Goal: Task Accomplishment & Management: Complete application form

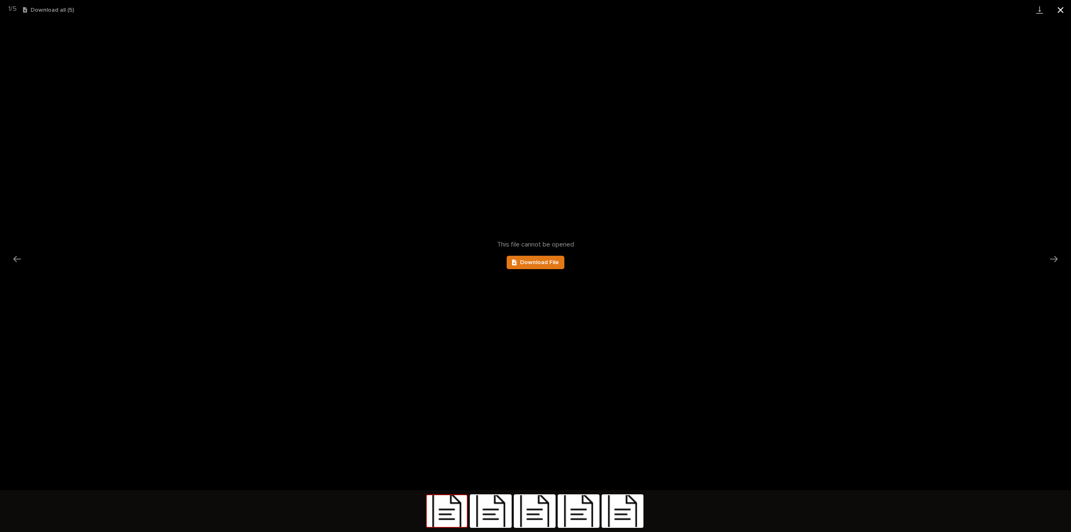
click at [1062, 10] on button "Close gallery" at bounding box center [1060, 10] width 21 height 20
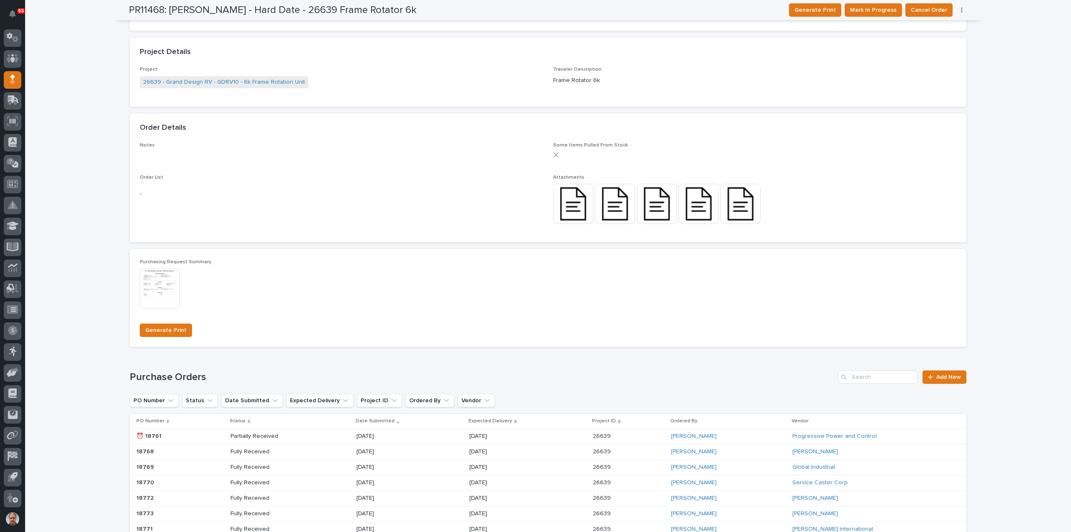
scroll to position [460, 0]
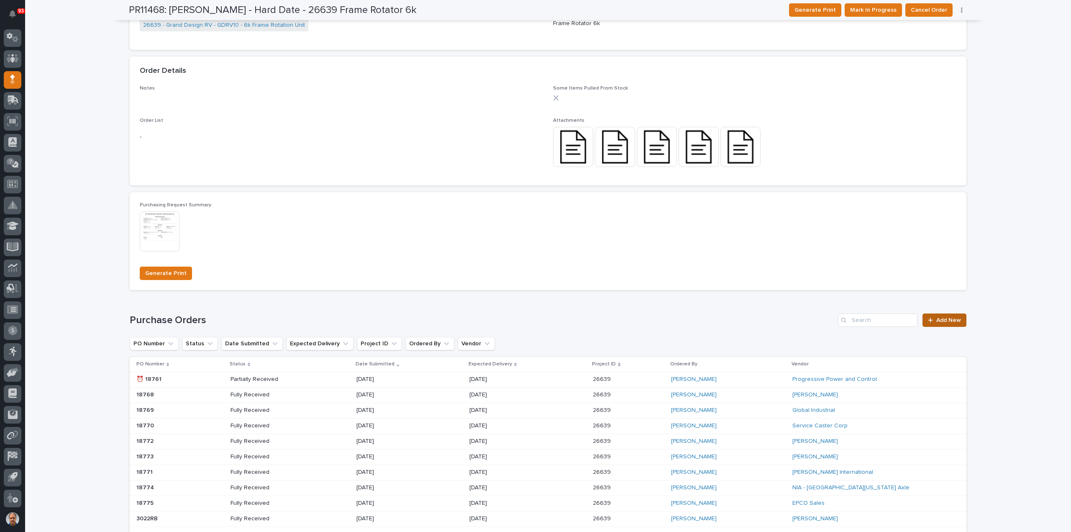
click at [945, 319] on span "Add New" at bounding box center [948, 320] width 25 height 6
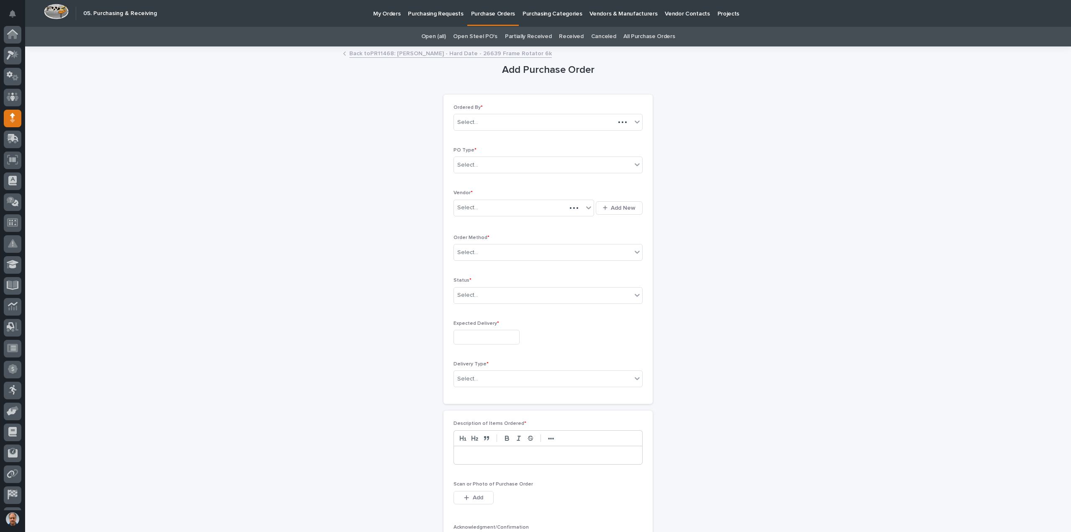
scroll to position [38, 0]
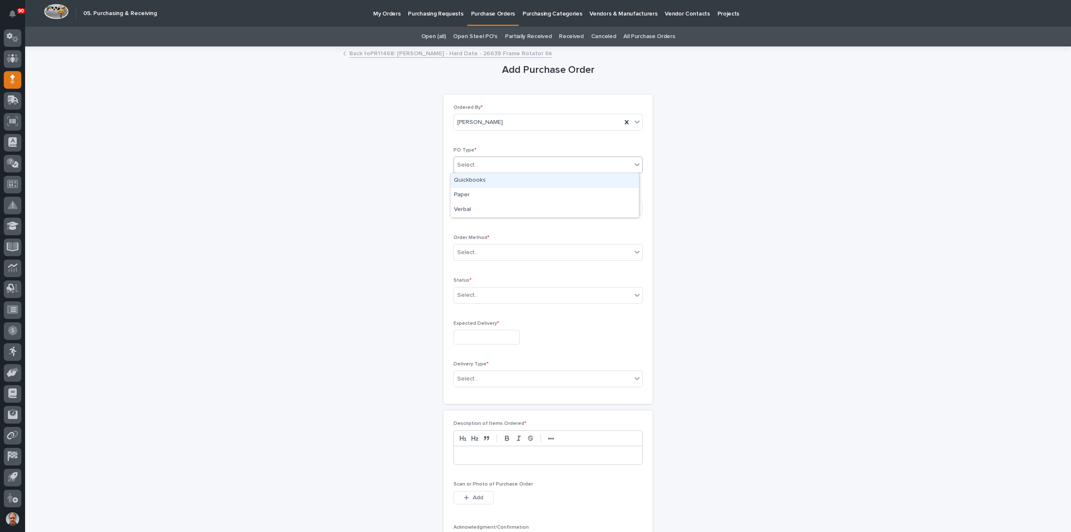
click at [505, 162] on div "Select..." at bounding box center [543, 165] width 178 height 14
click at [479, 192] on div "Paper" at bounding box center [544, 195] width 188 height 15
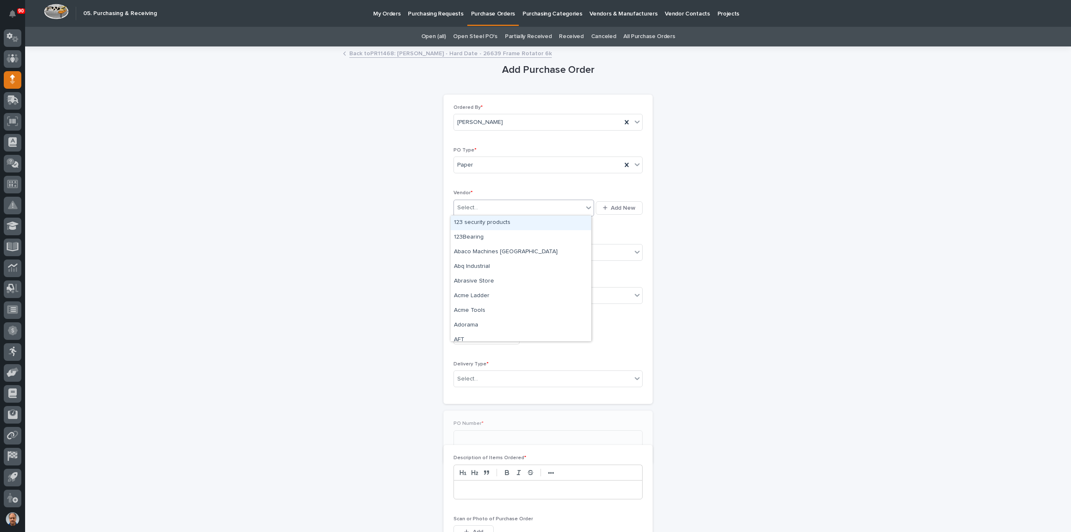
drag, startPoint x: 484, startPoint y: 205, endPoint x: 495, endPoint y: 205, distance: 10.9
click at [484, 205] on div "Select..." at bounding box center [518, 208] width 129 height 14
type input "****"
click at [484, 205] on div "Select..." at bounding box center [518, 208] width 129 height 14
type input "***"
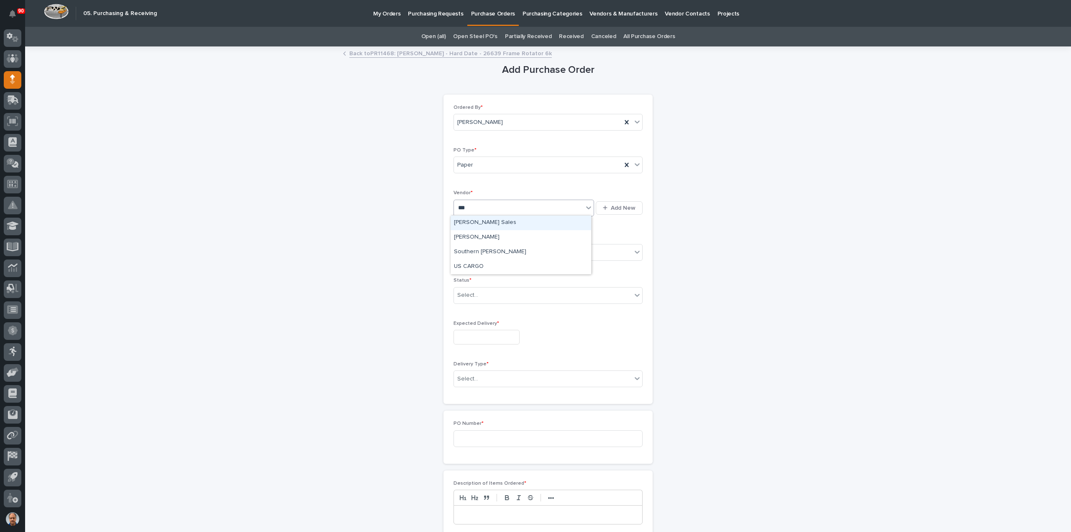
click at [472, 225] on div "[PERSON_NAME] Sales" at bounding box center [520, 222] width 141 height 15
drag, startPoint x: 477, startPoint y: 253, endPoint x: 494, endPoint y: 252, distance: 17.6
click at [481, 252] on div "Select..." at bounding box center [543, 253] width 178 height 14
click at [479, 266] on div "Online Order" at bounding box center [544, 267] width 188 height 15
click at [489, 294] on div "Select..." at bounding box center [543, 295] width 178 height 14
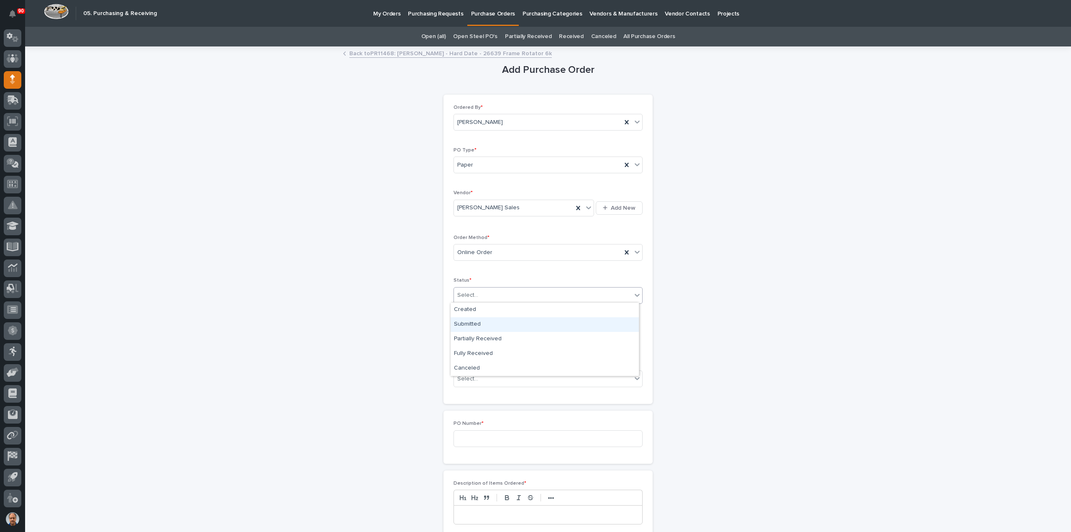
click at [471, 321] on div "Submitted" at bounding box center [544, 324] width 188 height 15
click at [472, 335] on input "text" at bounding box center [486, 337] width 66 height 15
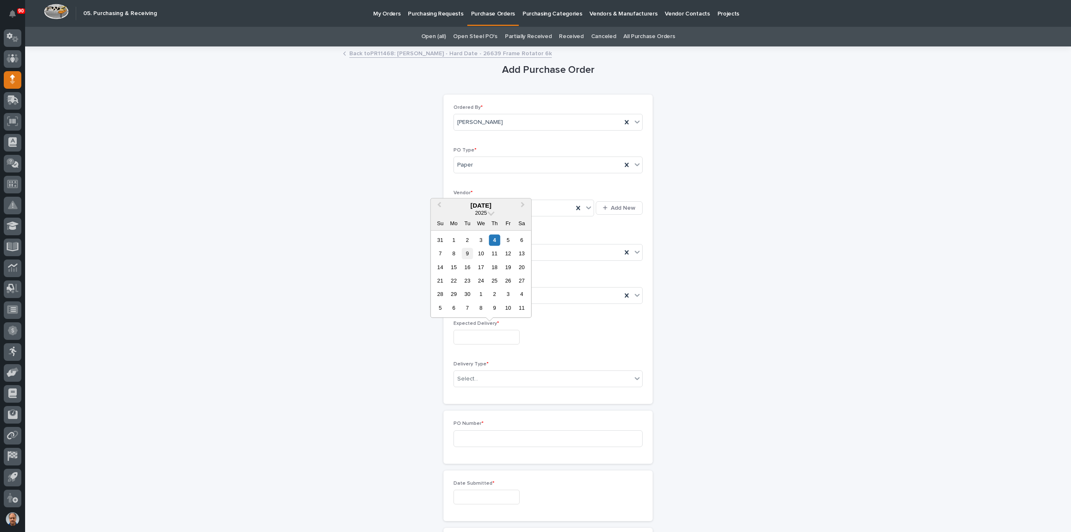
click at [469, 256] on div "9" at bounding box center [467, 253] width 11 height 11
type input "**********"
click at [495, 382] on div "Select..." at bounding box center [543, 379] width 178 height 14
drag, startPoint x: 479, startPoint y: 392, endPoint x: 479, endPoint y: 407, distance: 15.9
click at [478, 393] on div "Deliver to PWI" at bounding box center [544, 392] width 188 height 15
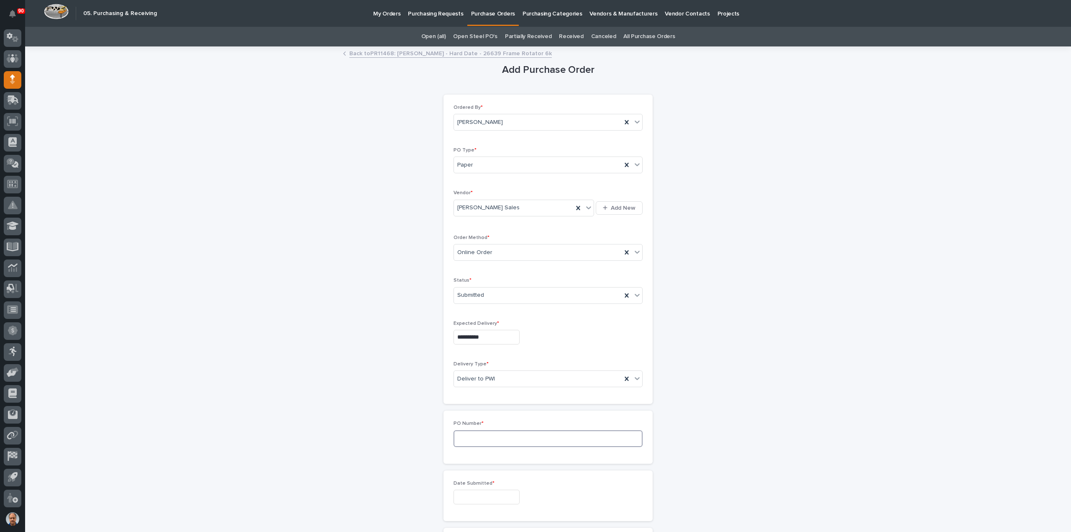
drag, startPoint x: 487, startPoint y: 437, endPoint x: 506, endPoint y: 438, distance: 19.3
click at [506, 438] on input at bounding box center [547, 438] width 189 height 17
type input "18906"
click at [477, 496] on input "text" at bounding box center [486, 496] width 66 height 15
click at [493, 396] on div "4" at bounding box center [494, 399] width 11 height 11
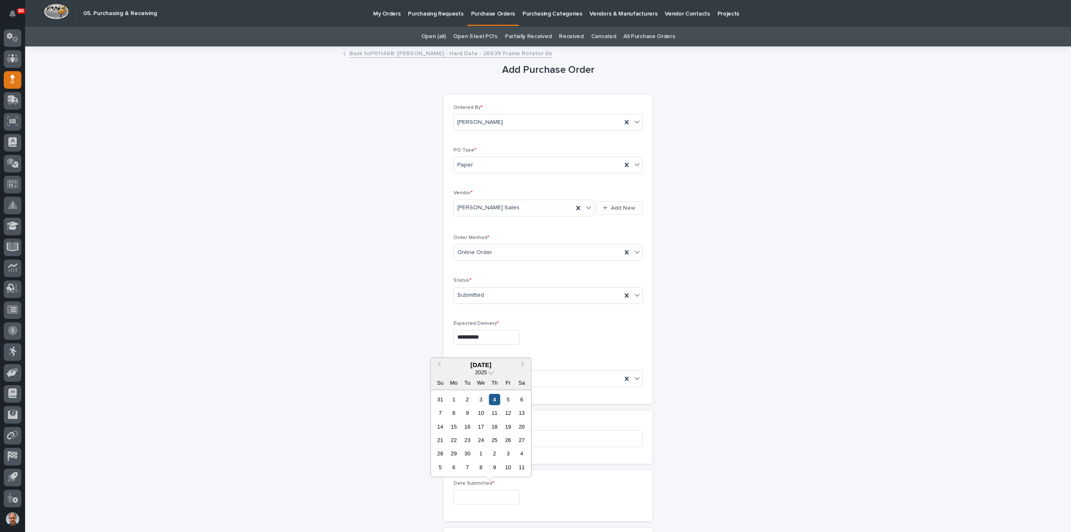
type input "**********"
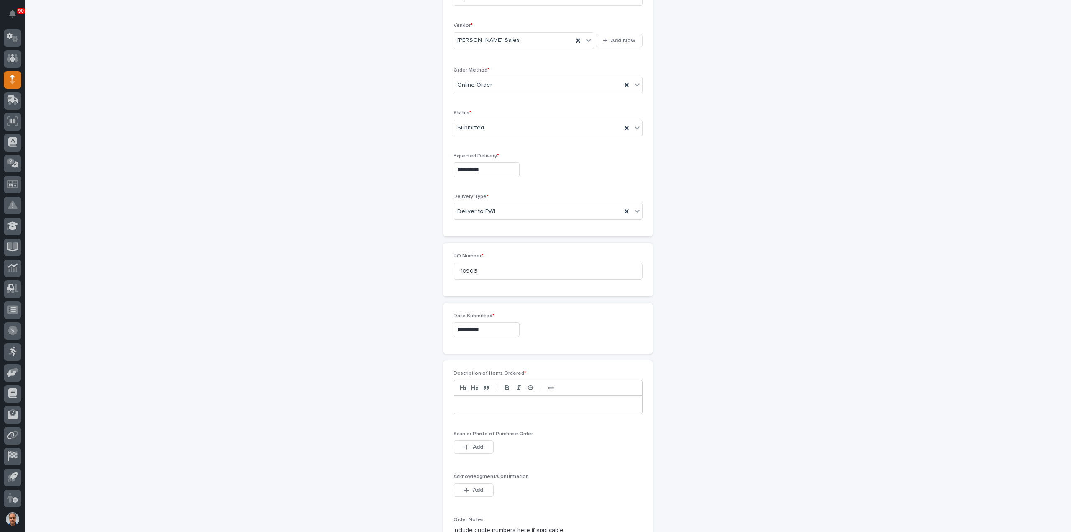
scroll to position [251, 0]
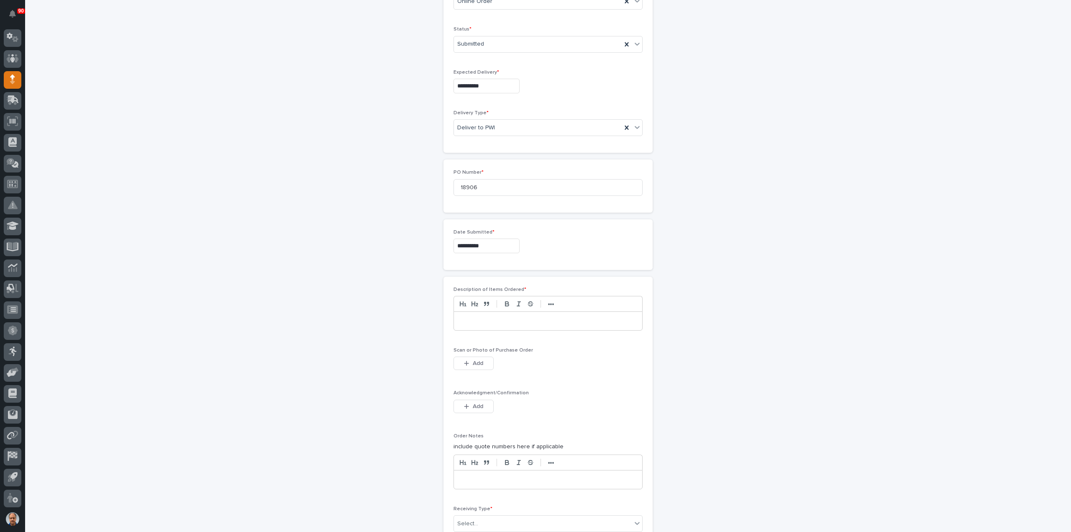
click at [514, 320] on p at bounding box center [548, 321] width 176 height 8
click at [464, 360] on icon "button" at bounding box center [466, 363] width 5 height 6
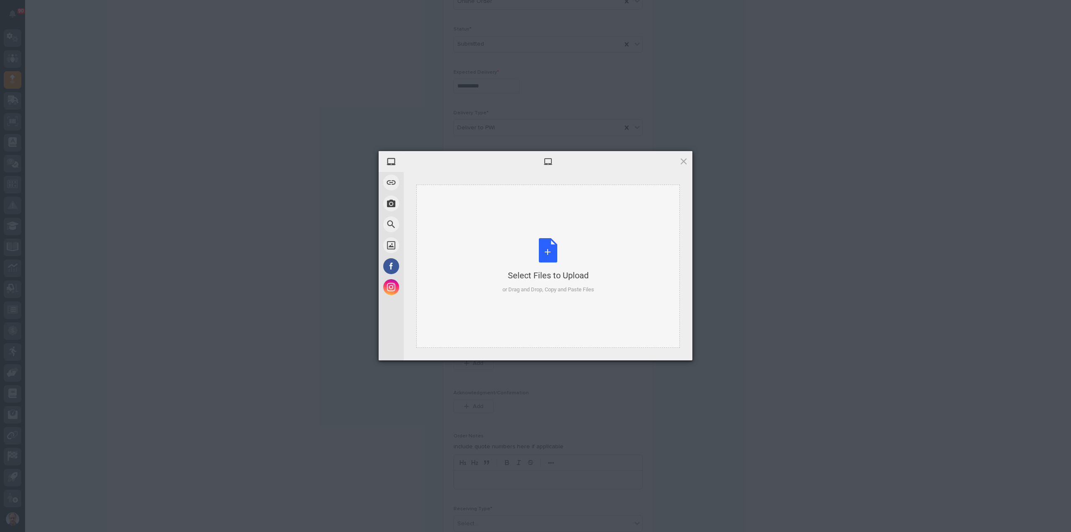
click at [542, 251] on div "Select Files to Upload or Drag and Drop, Copy and Paste Files" at bounding box center [548, 266] width 92 height 56
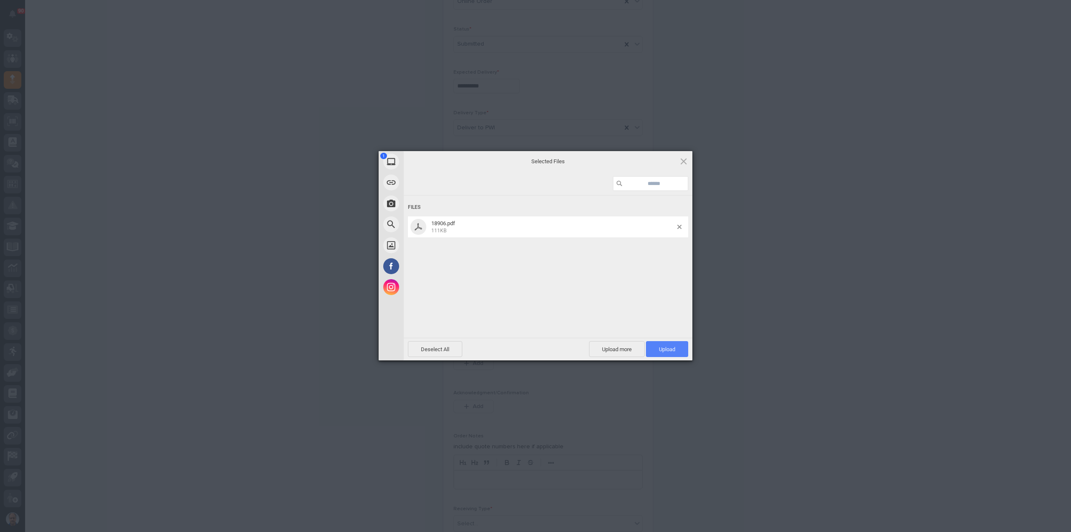
click at [668, 350] on span "Upload 1" at bounding box center [667, 349] width 16 height 6
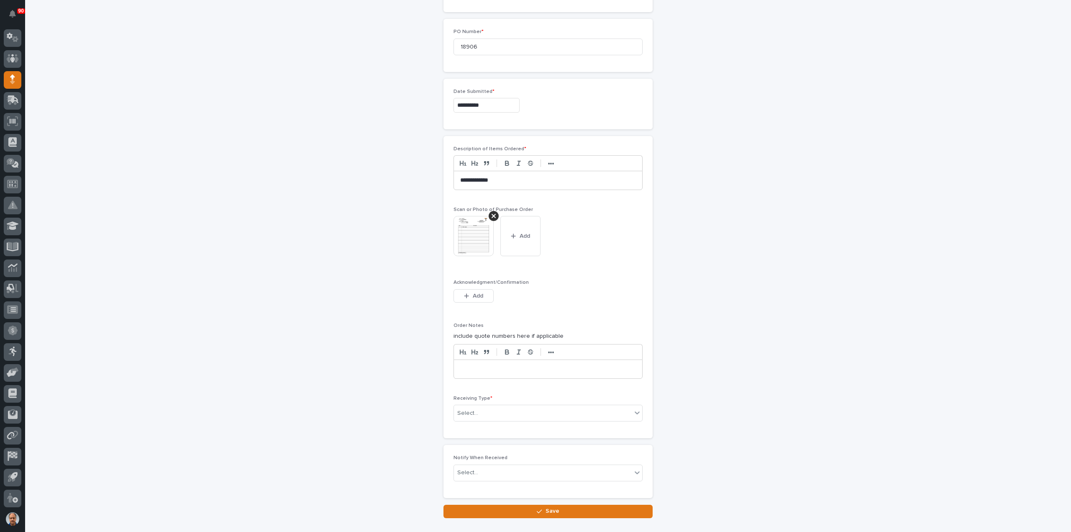
scroll to position [433, 0]
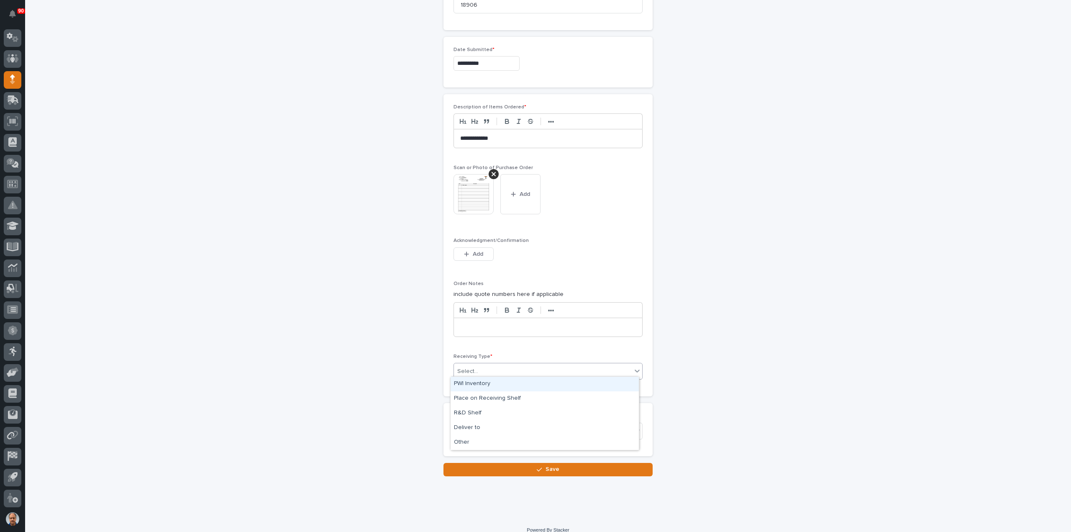
click at [491, 369] on div "Select..." at bounding box center [543, 371] width 178 height 14
drag, startPoint x: 482, startPoint y: 428, endPoint x: 481, endPoint y: 433, distance: 4.3
click at [481, 429] on div "Deliver to" at bounding box center [544, 427] width 188 height 15
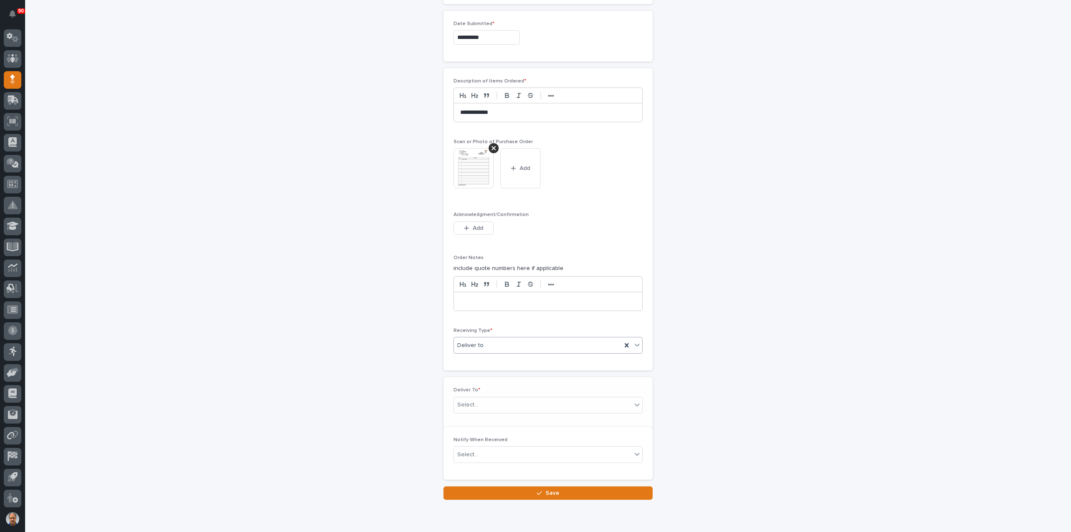
scroll to position [463, 0]
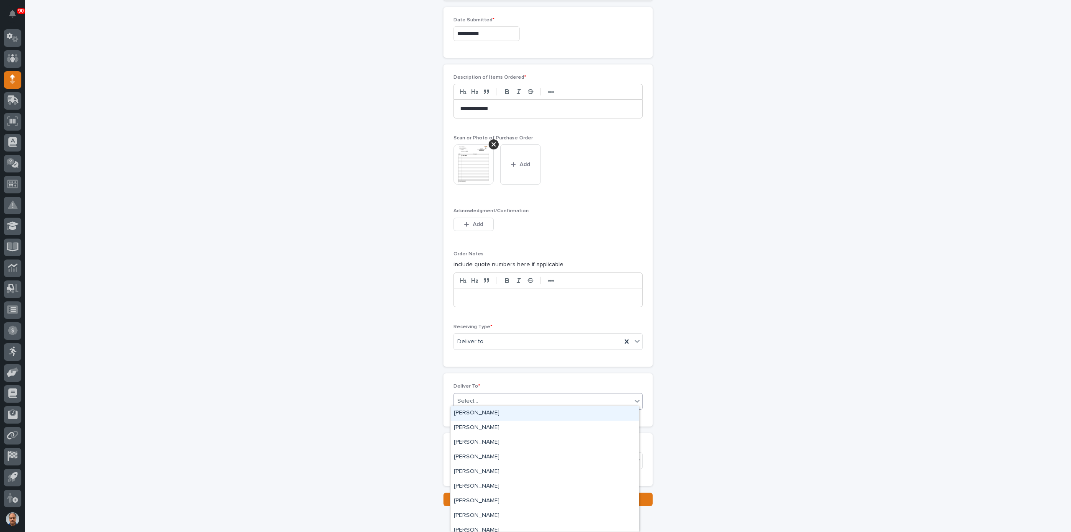
click at [495, 399] on div "Select..." at bounding box center [543, 401] width 178 height 14
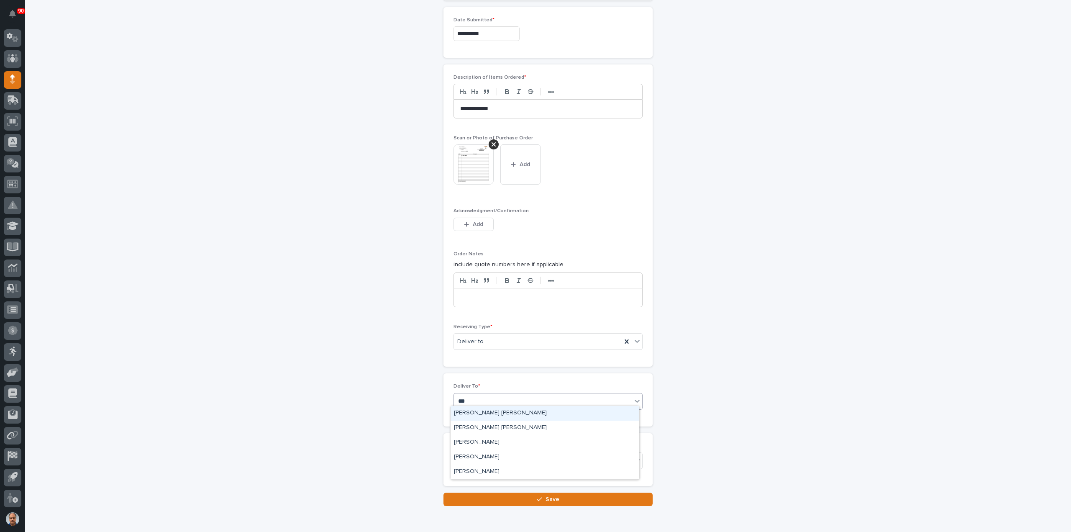
type input "****"
click at [473, 429] on div "[PERSON_NAME] [PERSON_NAME]" at bounding box center [544, 427] width 188 height 15
click at [548, 495] on span "Save" at bounding box center [552, 499] width 14 height 8
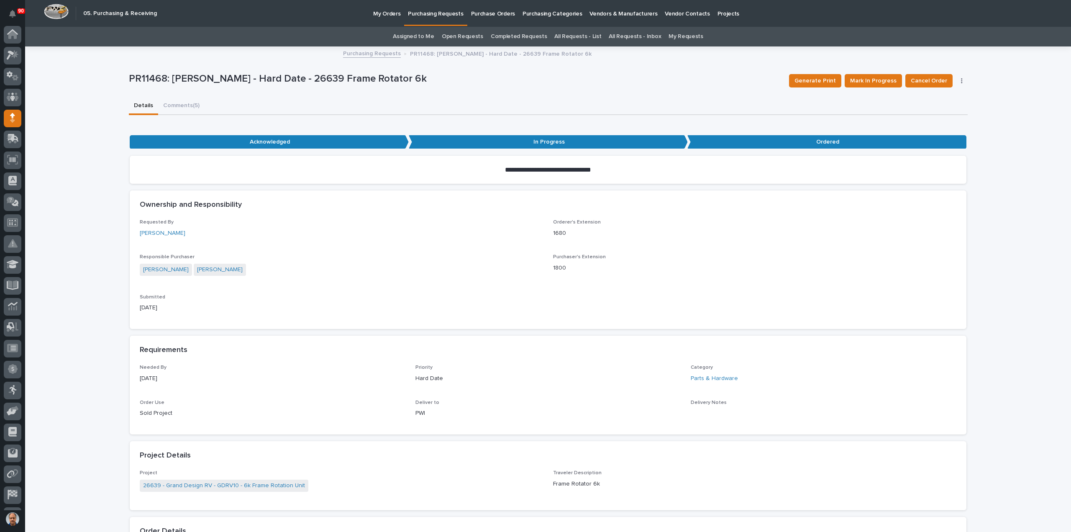
scroll to position [38, 0]
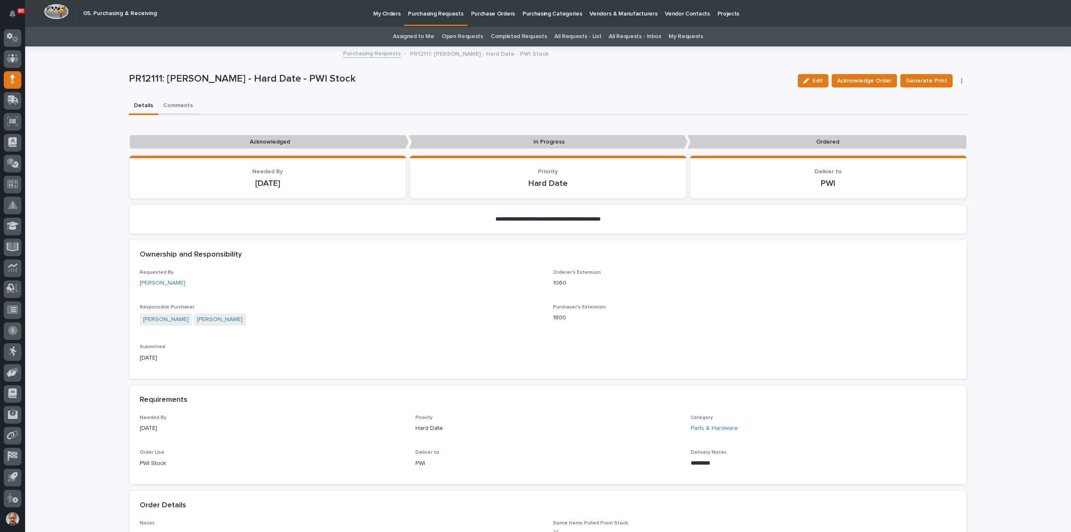
click at [181, 102] on button "Comments" at bounding box center [178, 106] width 40 height 18
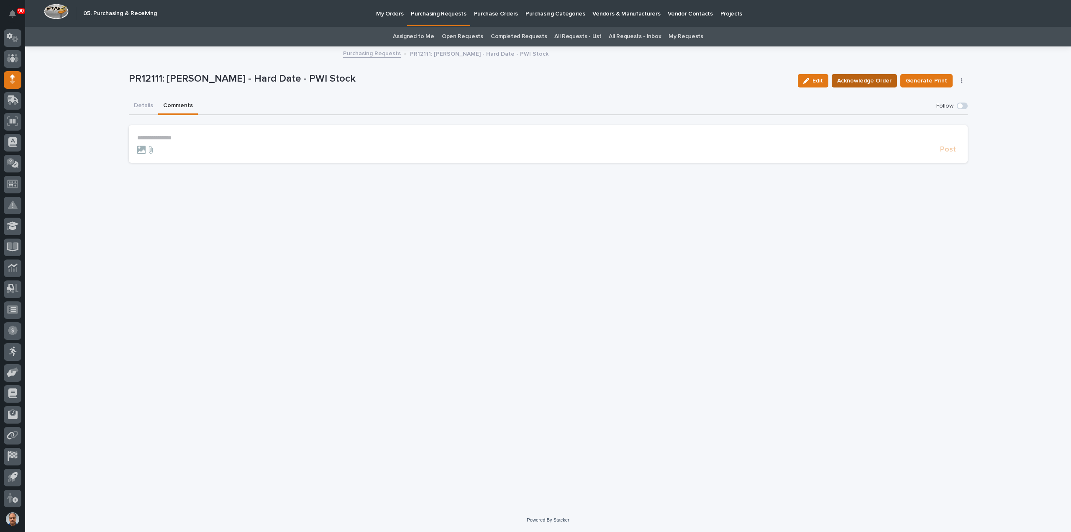
click at [865, 74] on button "Acknowledge Order" at bounding box center [864, 80] width 65 height 13
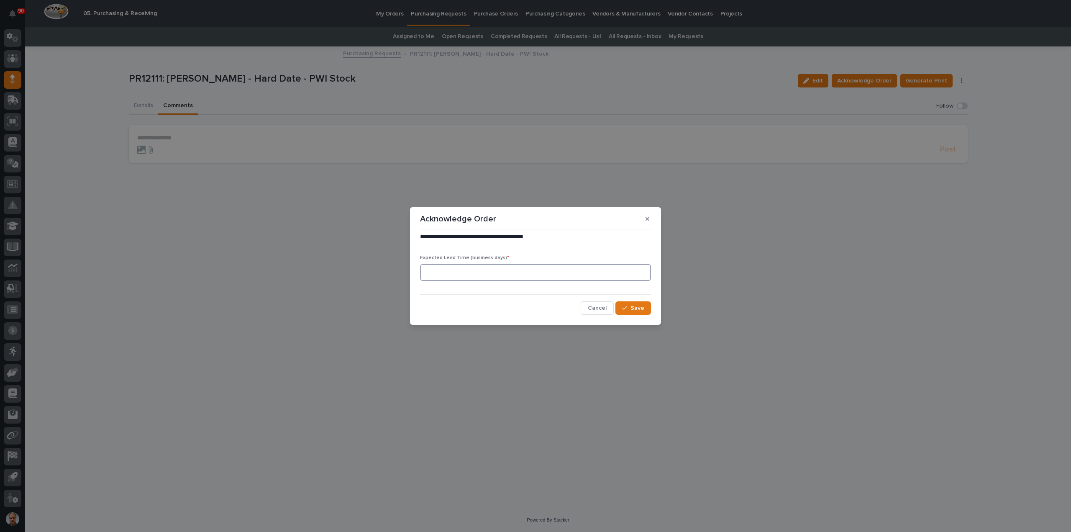
click at [596, 273] on input at bounding box center [535, 272] width 231 height 17
type input "2"
click at [631, 306] on span "Save" at bounding box center [637, 308] width 14 height 8
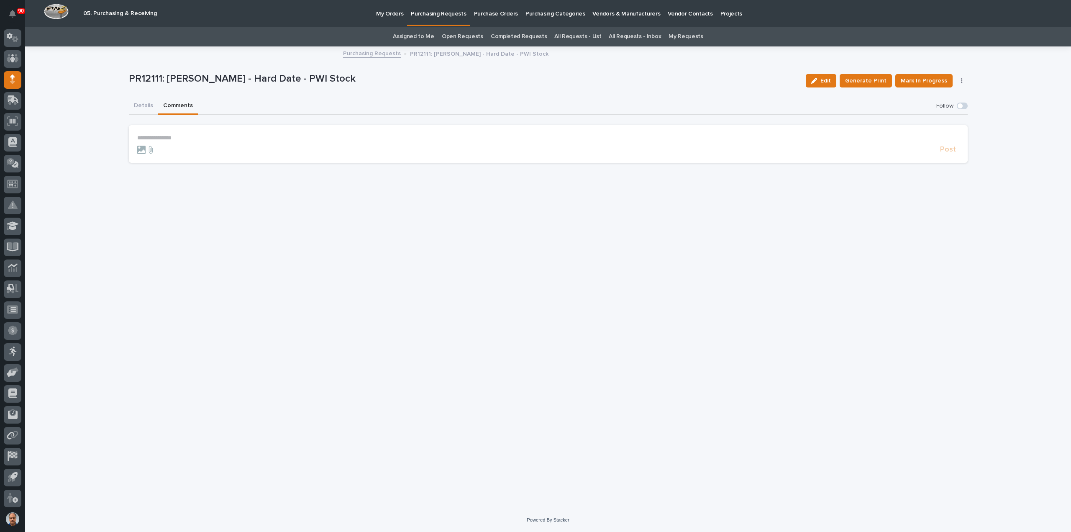
click at [146, 138] on p "**********" at bounding box center [548, 137] width 822 height 7
click at [946, 154] on span "Post" at bounding box center [948, 153] width 16 height 10
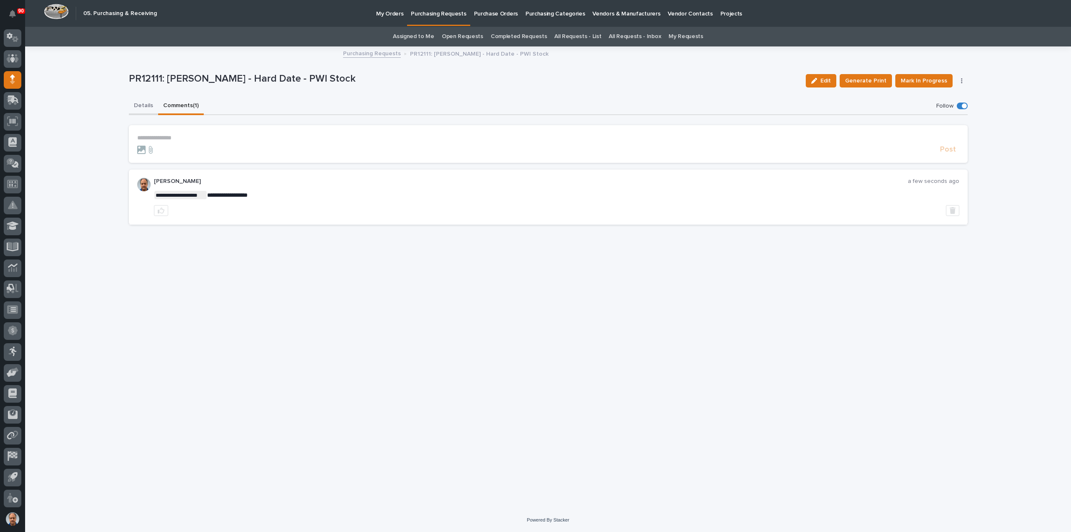
click at [142, 106] on button "Details" at bounding box center [143, 106] width 29 height 18
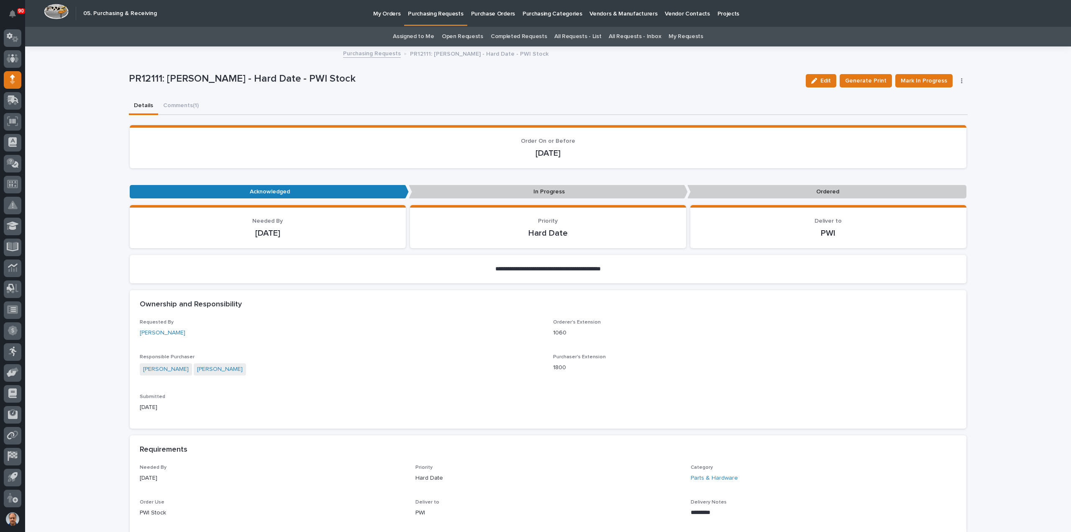
click at [425, 14] on p "Purchasing Requests" at bounding box center [435, 9] width 55 height 18
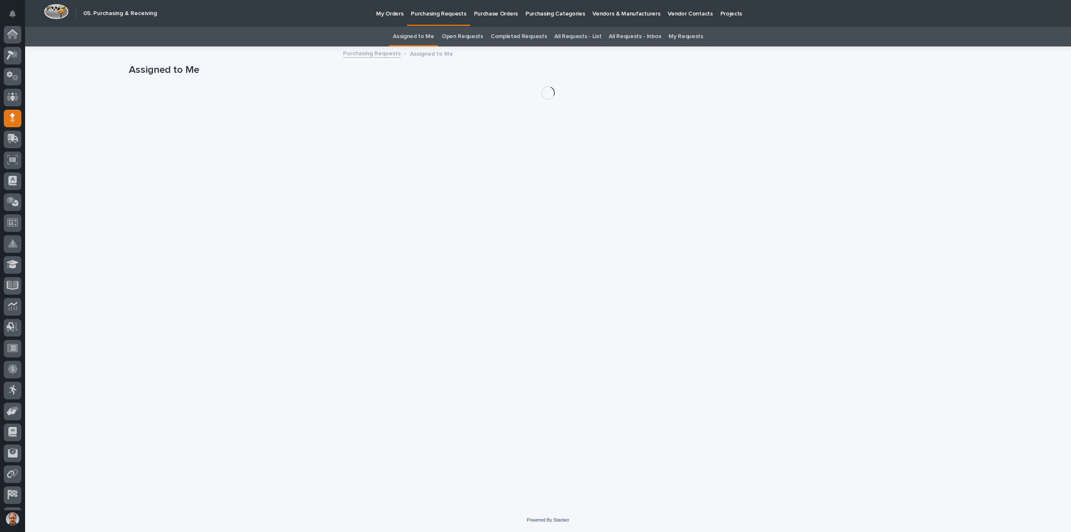
scroll to position [38, 0]
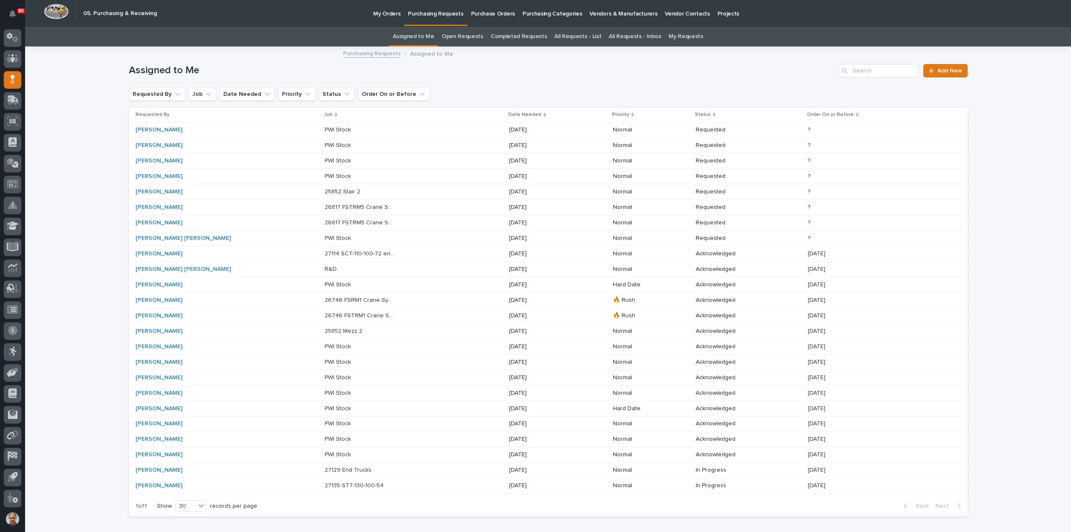
click at [325, 238] on p "PWI Stock" at bounding box center [339, 237] width 28 height 9
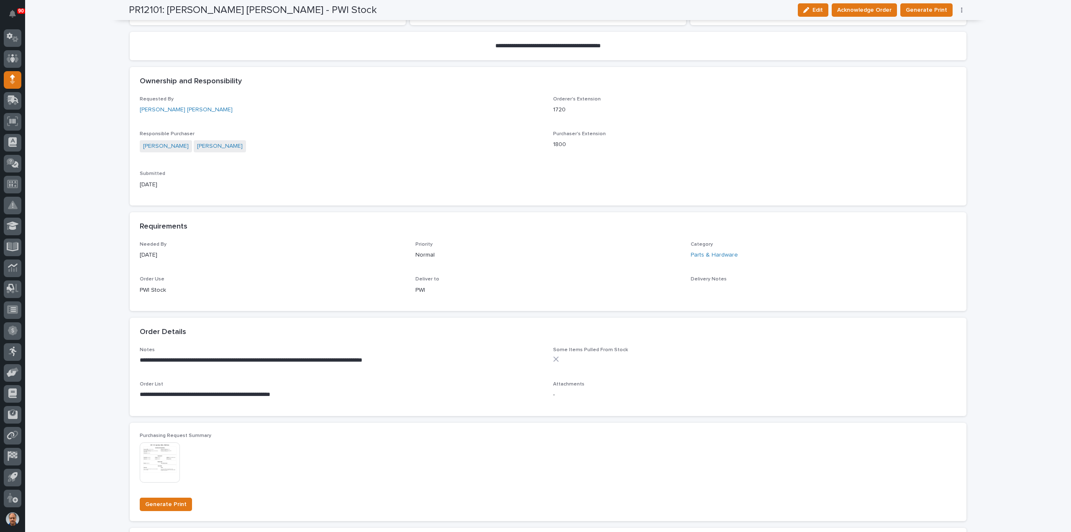
scroll to position [209, 0]
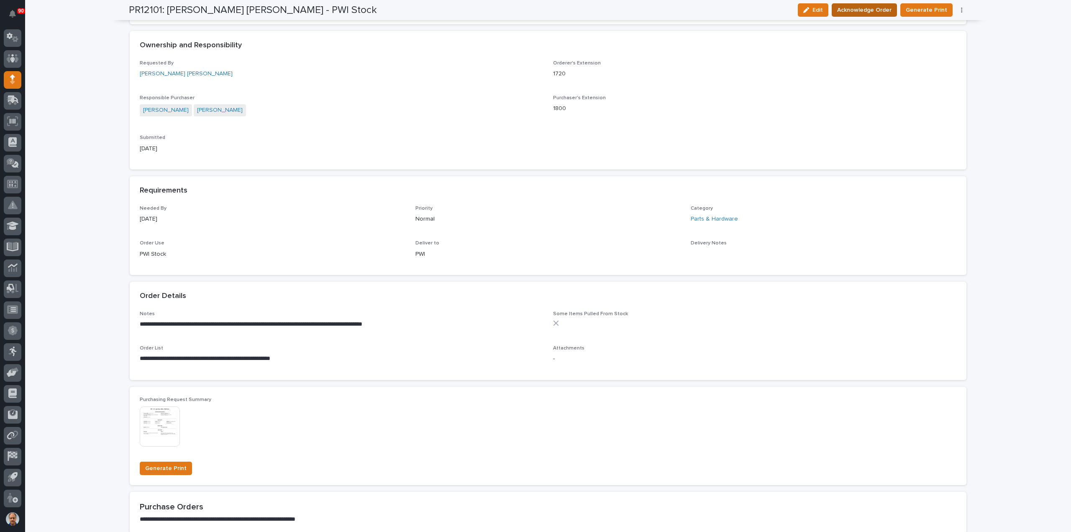
click at [884, 8] on span "Acknowledge Order" at bounding box center [864, 10] width 54 height 10
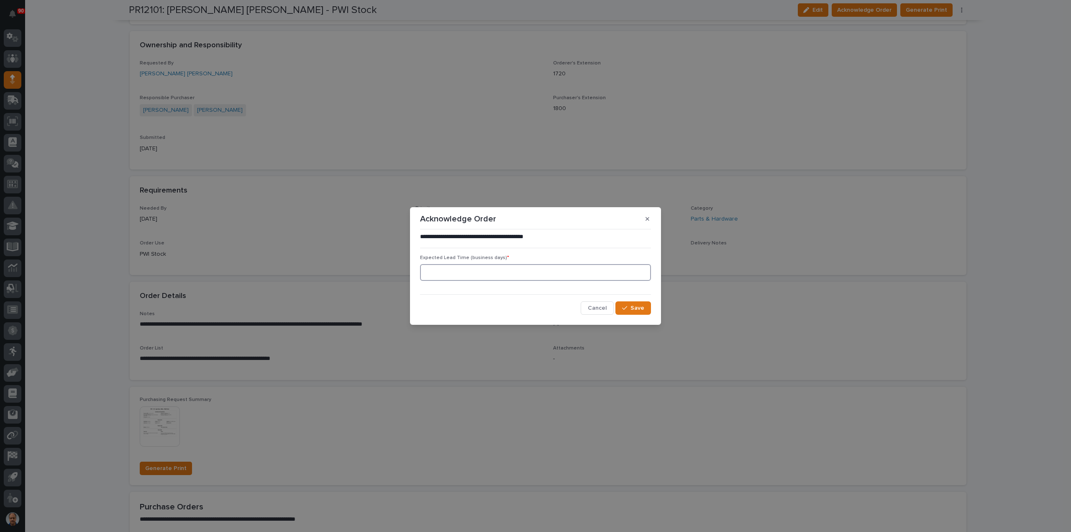
click at [505, 265] on input at bounding box center [535, 272] width 231 height 17
type input "1"
click at [639, 311] on span "Save" at bounding box center [637, 308] width 14 height 8
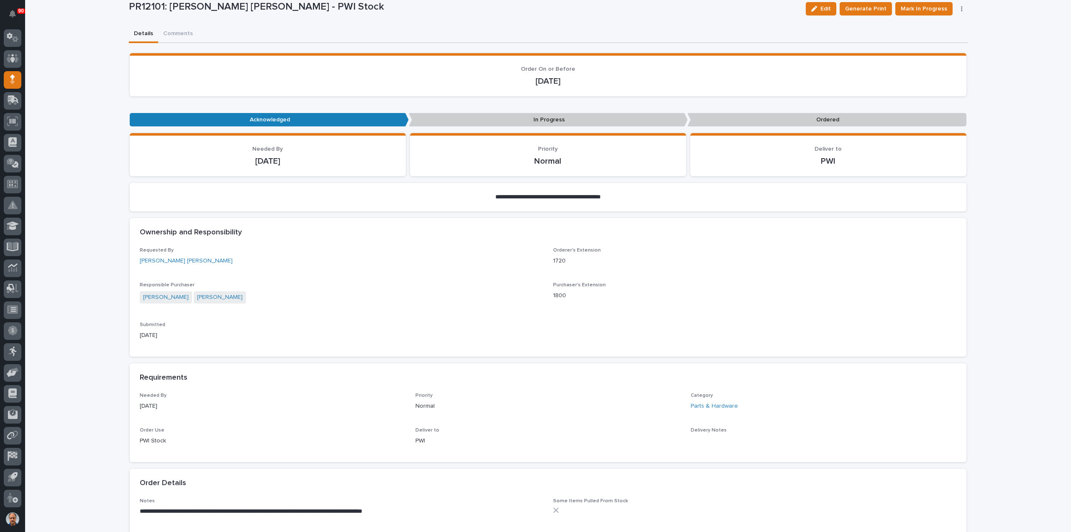
scroll to position [0, 0]
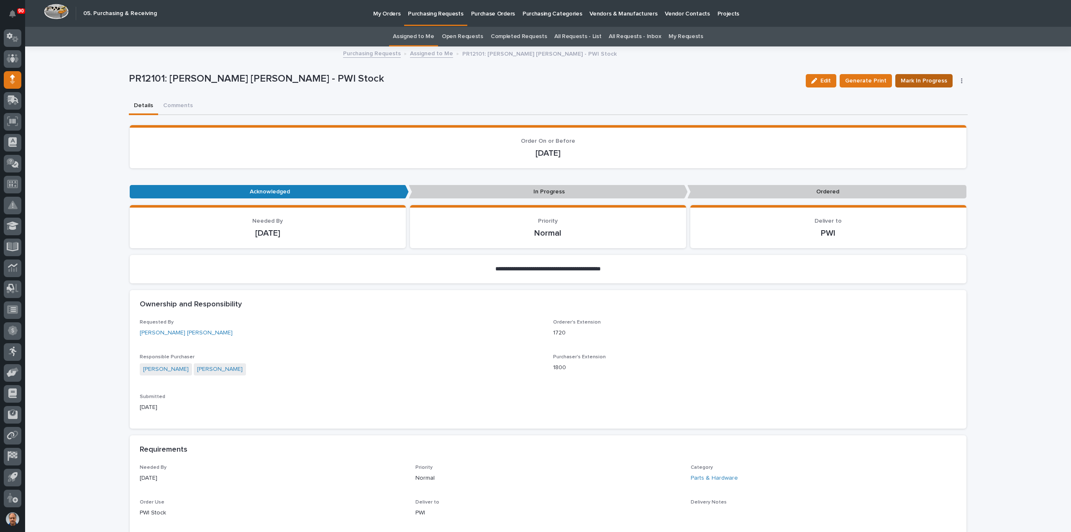
click at [926, 79] on span "Mark In Progress" at bounding box center [924, 81] width 46 height 10
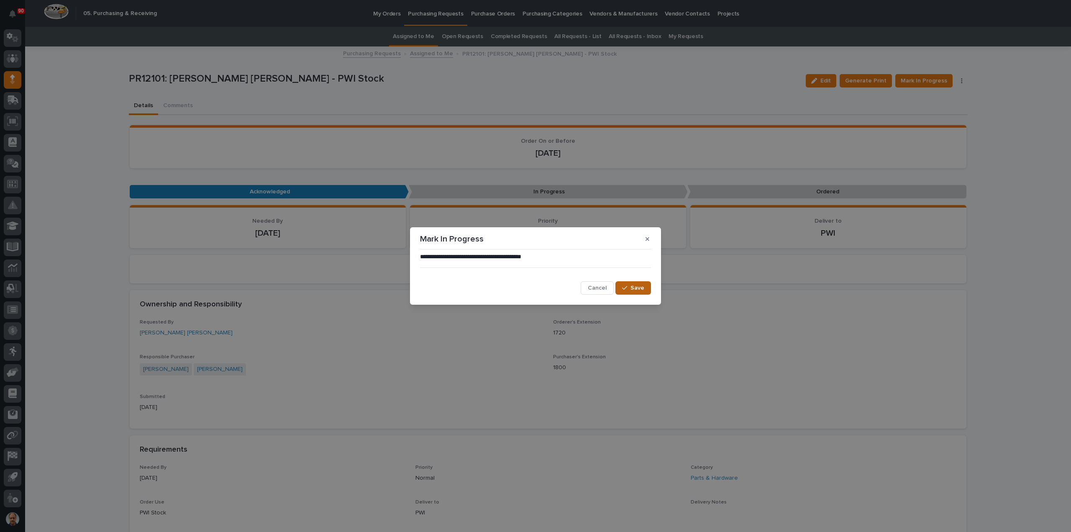
click at [635, 287] on span "Save" at bounding box center [637, 288] width 14 height 8
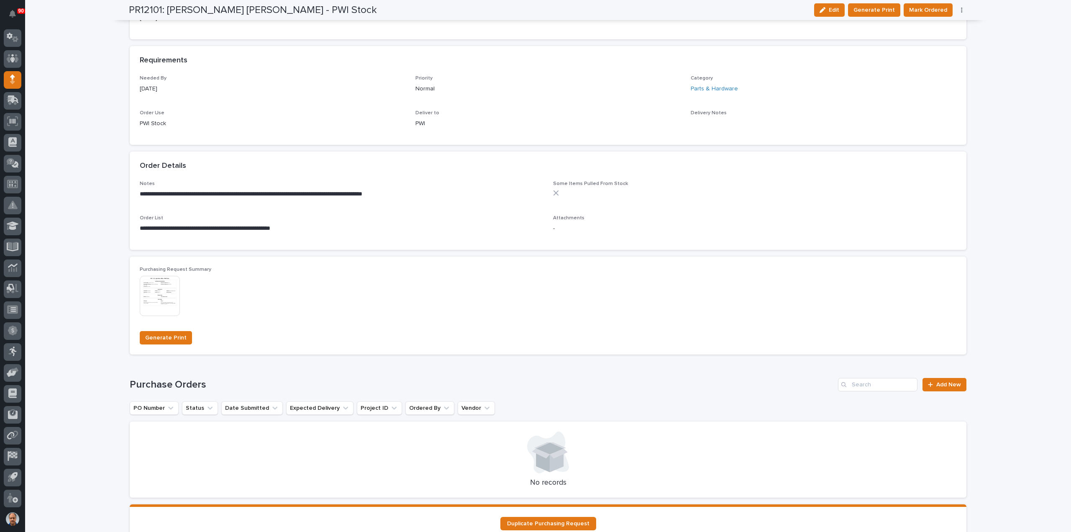
scroll to position [460, 0]
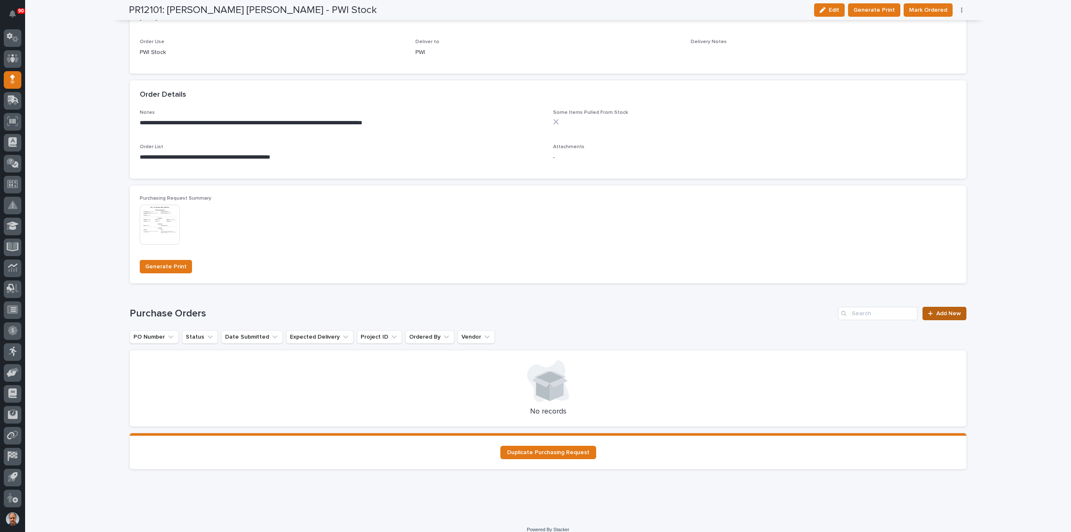
click at [932, 312] on div at bounding box center [932, 313] width 8 height 6
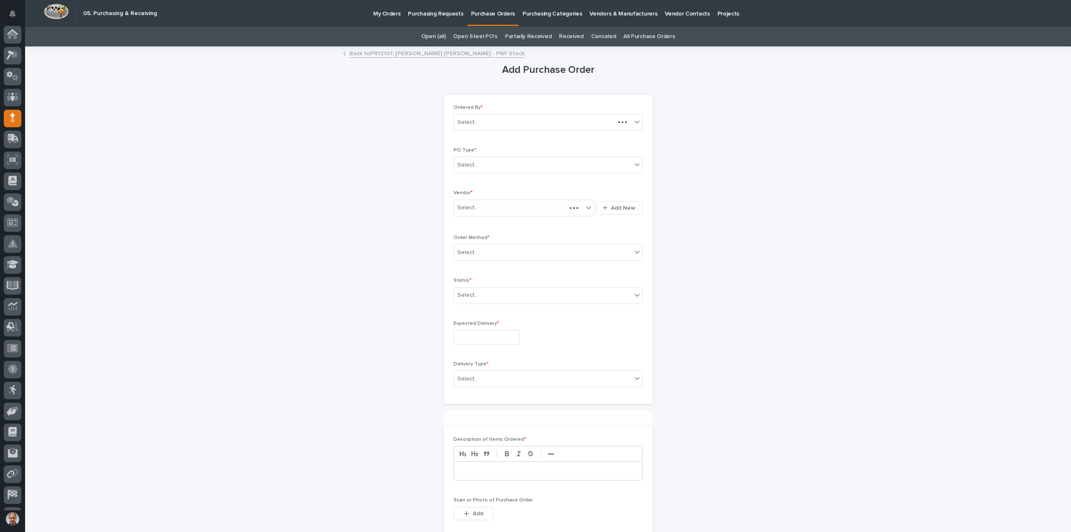
scroll to position [38, 0]
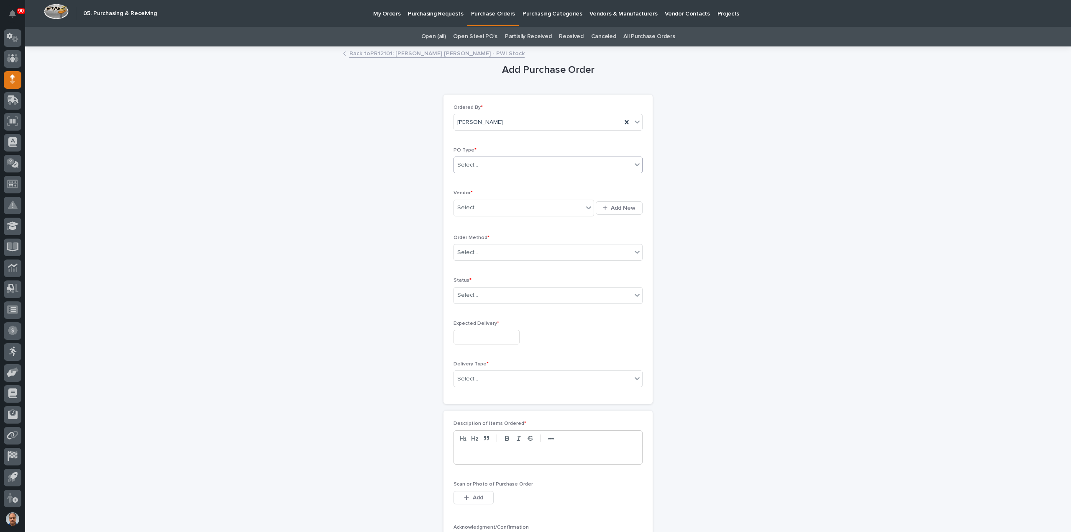
click at [514, 166] on div "Select..." at bounding box center [543, 165] width 178 height 14
click at [479, 192] on div "Paper" at bounding box center [544, 195] width 188 height 15
click at [486, 203] on div "Select..." at bounding box center [518, 208] width 129 height 14
type input "***"
click at [468, 220] on div "[PERSON_NAME]" at bounding box center [520, 222] width 141 height 15
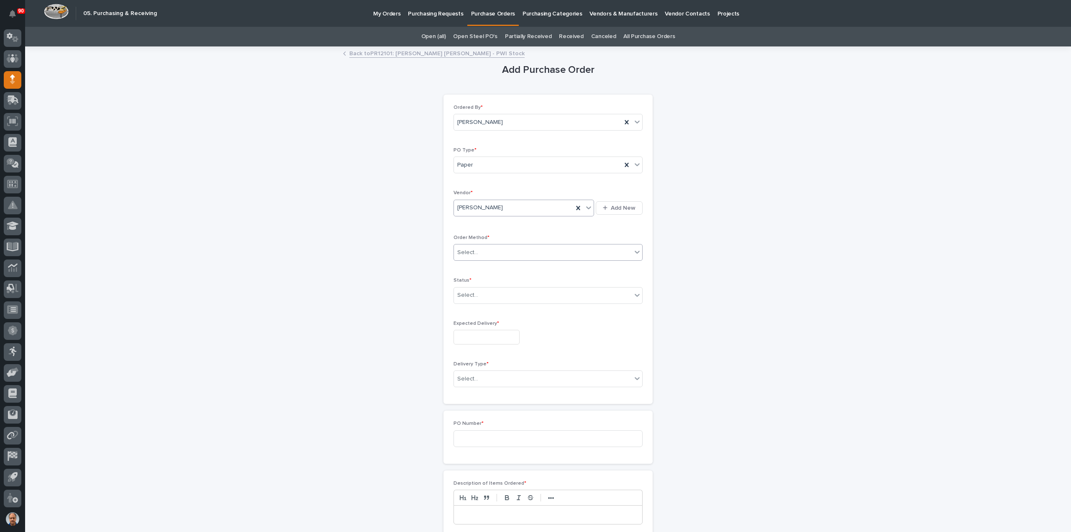
click at [480, 246] on div "Select..." at bounding box center [543, 253] width 178 height 14
click at [475, 266] on div "Online Order" at bounding box center [544, 267] width 188 height 15
click at [489, 294] on div "Select..." at bounding box center [543, 295] width 178 height 14
click at [473, 321] on div "Submitted" at bounding box center [544, 324] width 188 height 15
click at [487, 337] on input "text" at bounding box center [486, 337] width 66 height 15
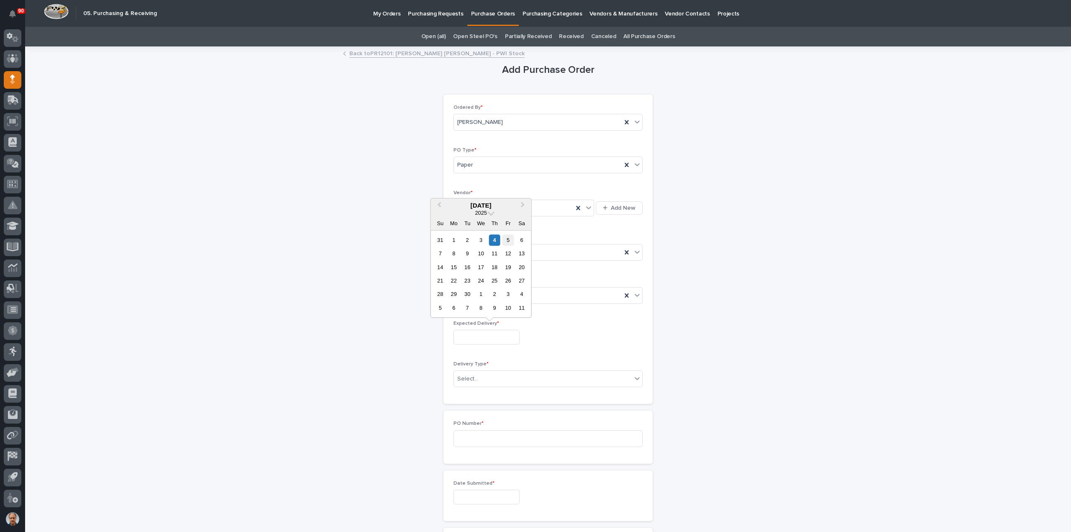
click at [508, 235] on div "5" at bounding box center [507, 239] width 11 height 11
type input "**********"
click at [496, 374] on div "Select..." at bounding box center [543, 379] width 178 height 14
click at [476, 389] on div "Deliver to PWI" at bounding box center [544, 392] width 188 height 15
drag, startPoint x: 484, startPoint y: 433, endPoint x: 490, endPoint y: 434, distance: 5.9
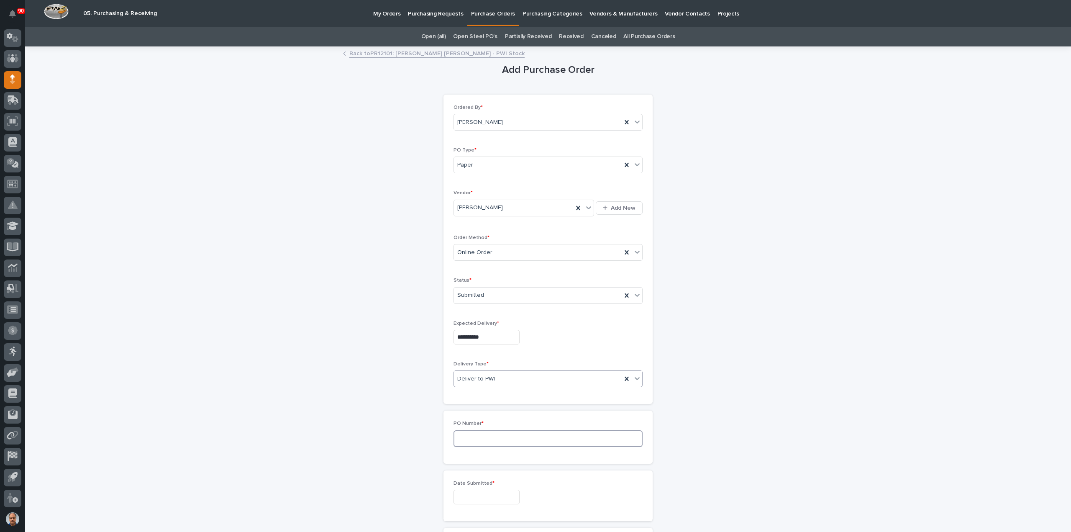
click at [484, 434] on input at bounding box center [547, 438] width 189 height 17
type input "18907"
click at [489, 489] on input "text" at bounding box center [486, 496] width 66 height 15
click at [494, 399] on div "4" at bounding box center [494, 399] width 11 height 11
type input "**********"
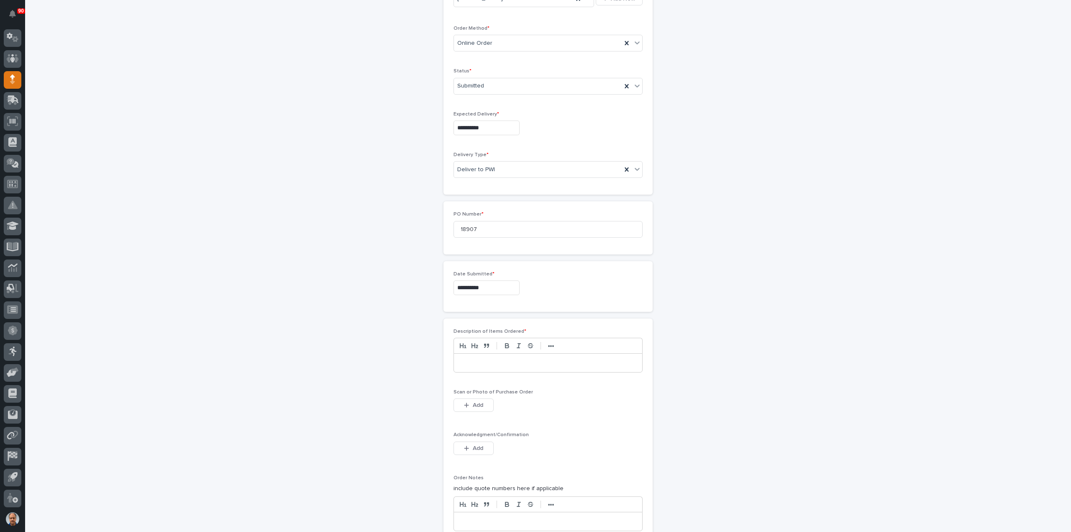
scroll to position [335, 0]
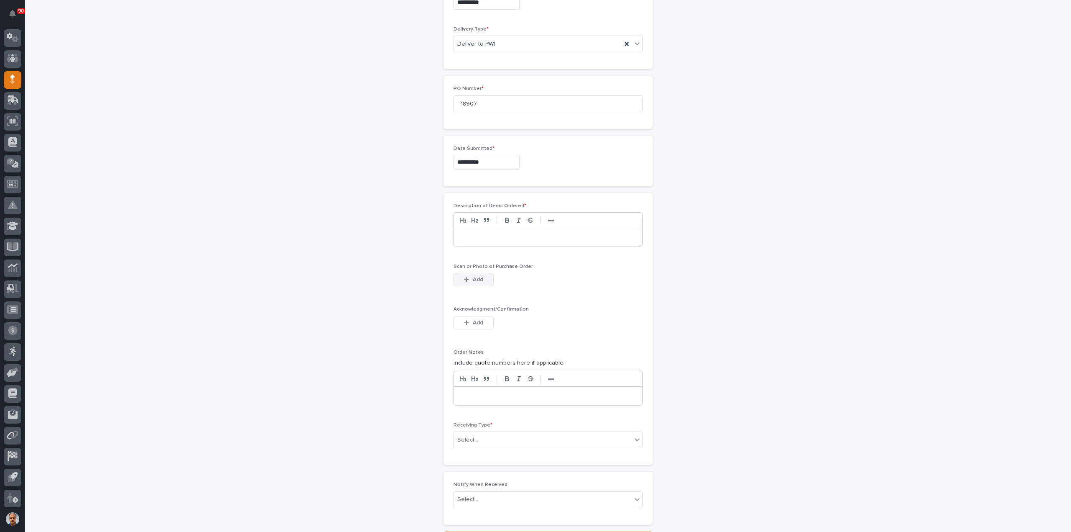
click at [470, 273] on button "Add" at bounding box center [473, 279] width 40 height 13
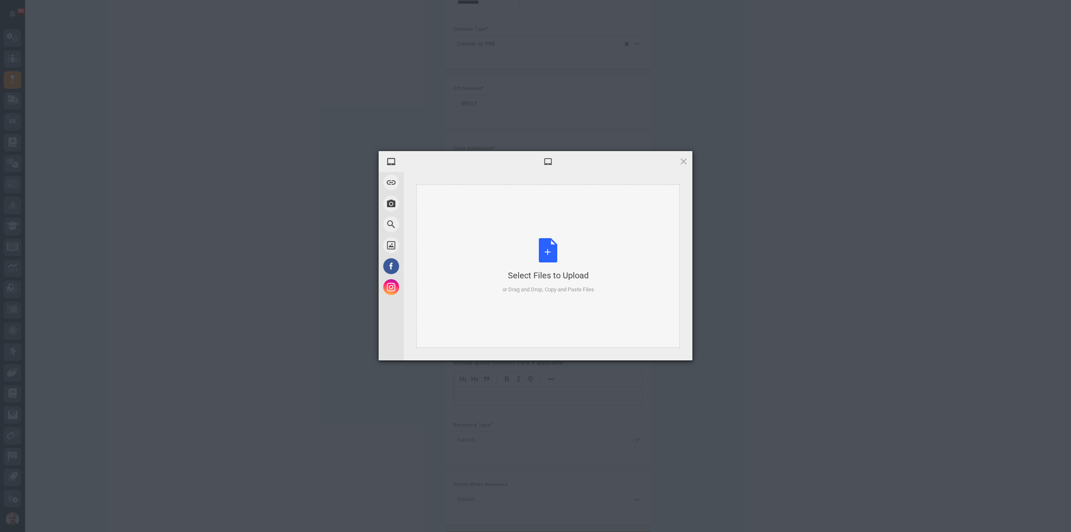
click at [542, 246] on div "Select Files to Upload or Drag and Drop, Copy and Paste Files" at bounding box center [548, 266] width 92 height 56
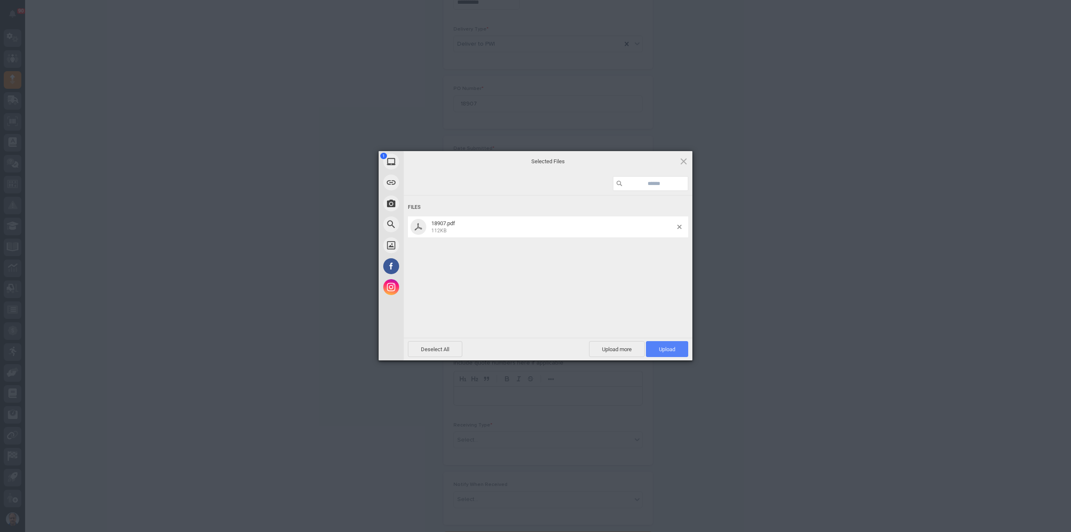
click at [673, 346] on span "Upload 1" at bounding box center [667, 349] width 42 height 16
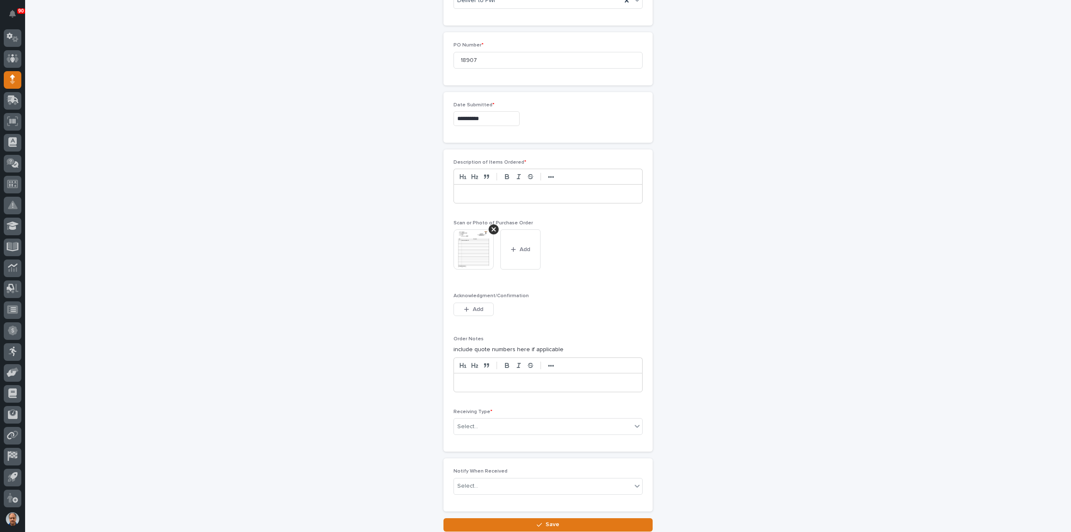
scroll to position [392, 0]
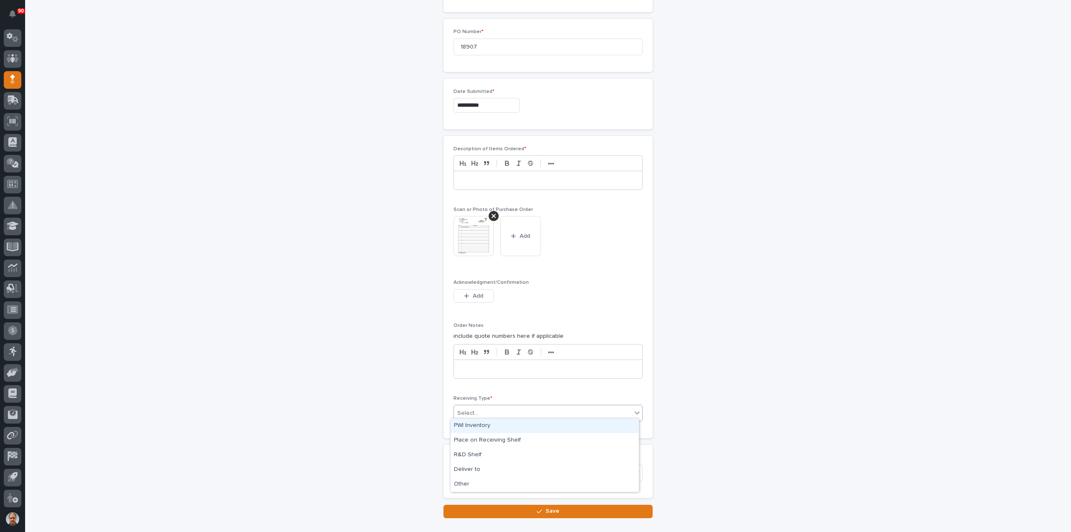
click at [494, 408] on div "Select..." at bounding box center [543, 413] width 178 height 14
click at [480, 467] on div "Deliver to" at bounding box center [544, 469] width 188 height 15
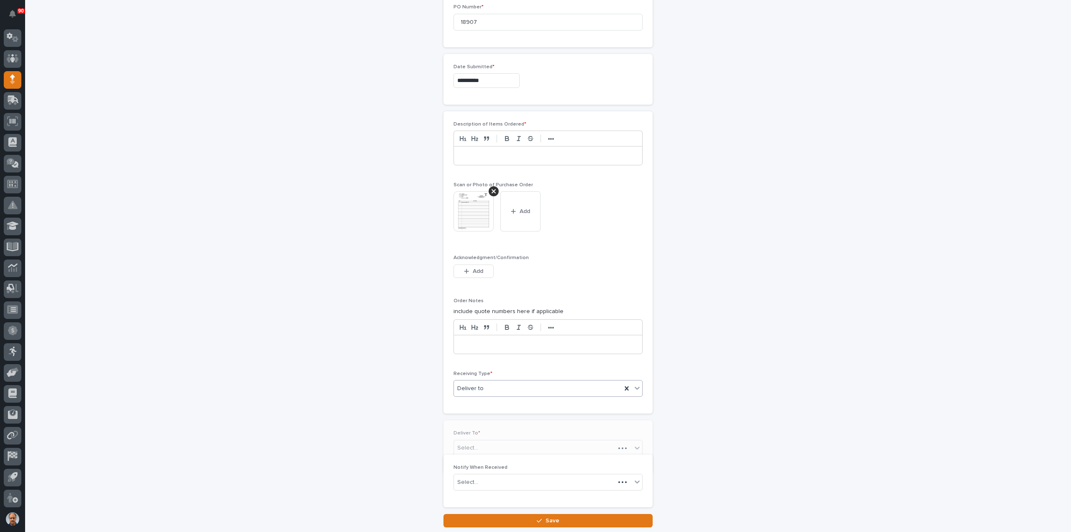
scroll to position [421, 0]
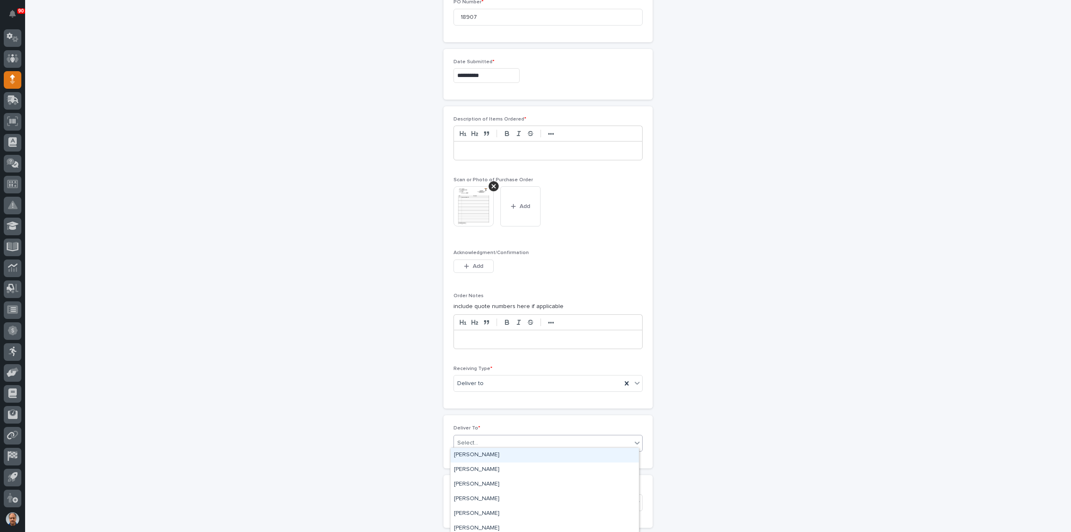
click at [493, 441] on div "Select..." at bounding box center [543, 443] width 178 height 14
type input "****"
click at [488, 468] on div "[PERSON_NAME] [PERSON_NAME]" at bounding box center [544, 469] width 188 height 15
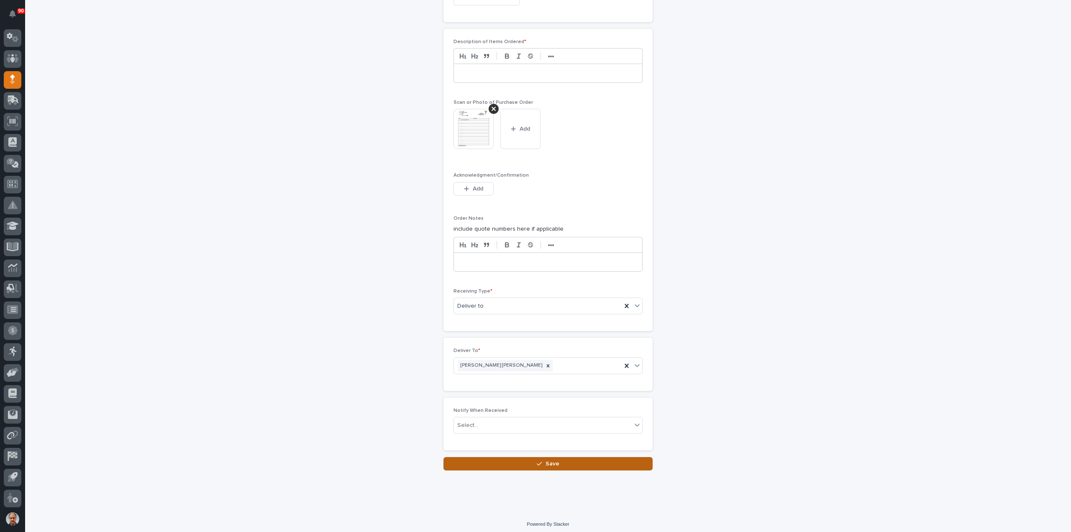
click at [568, 460] on button "Save" at bounding box center [547, 463] width 209 height 13
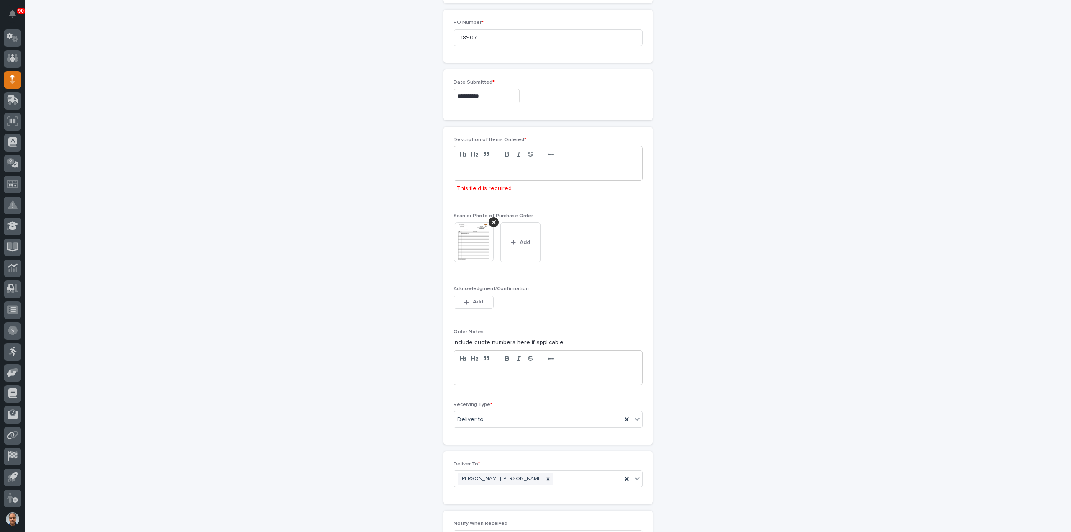
scroll to position [394, 0]
click at [489, 182] on div at bounding box center [548, 177] width 188 height 18
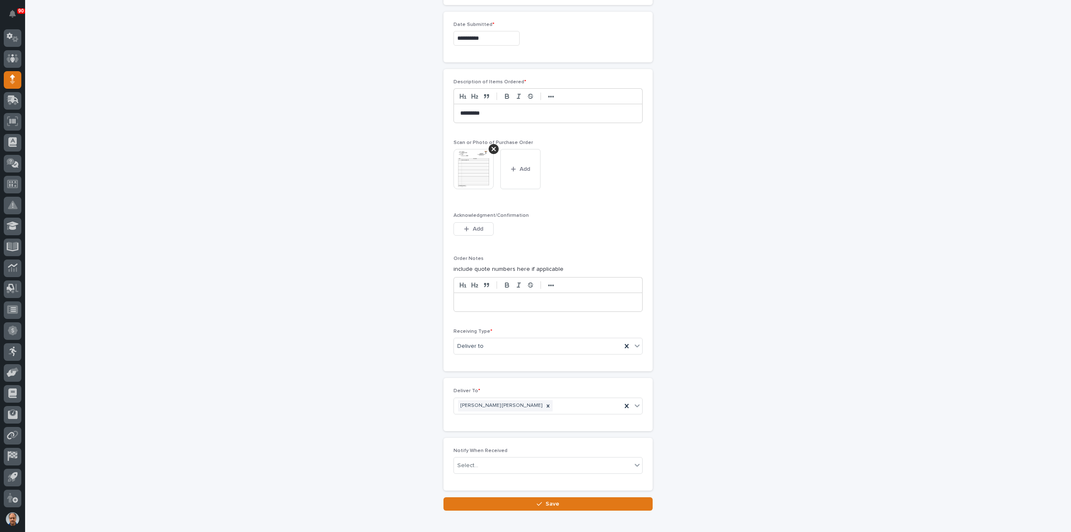
scroll to position [499, 0]
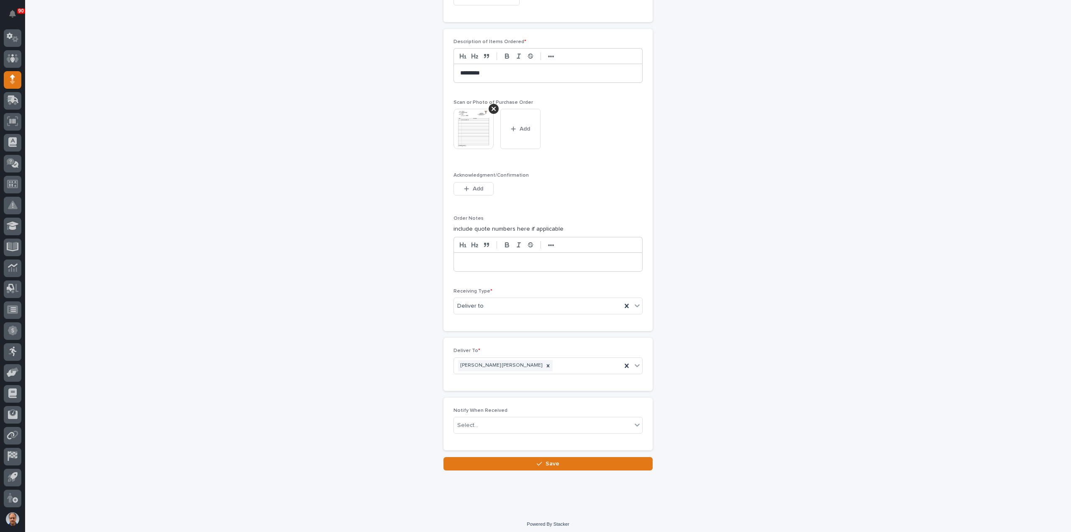
click at [550, 460] on span "Save" at bounding box center [552, 464] width 14 height 8
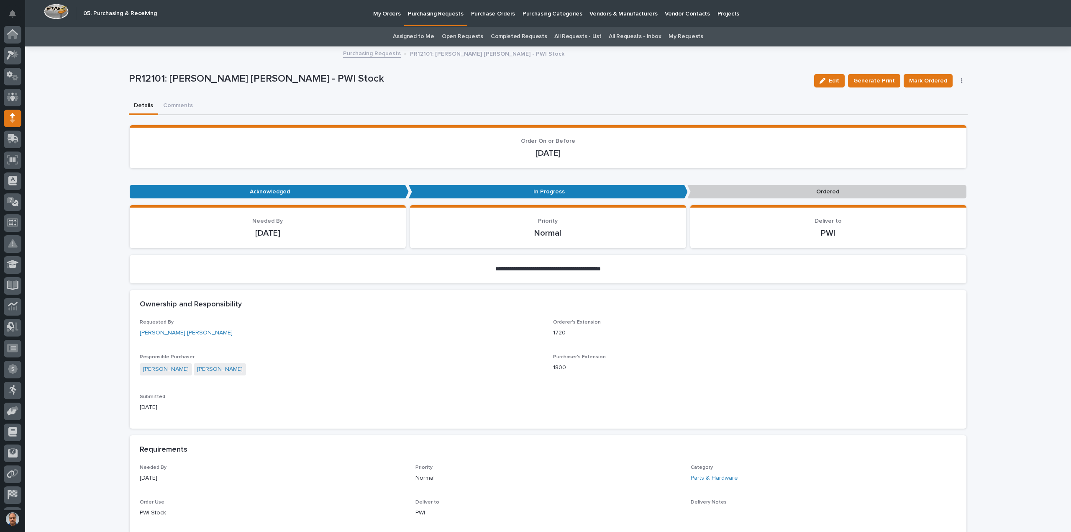
scroll to position [38, 0]
click at [935, 77] on span "Mark Ordered" at bounding box center [928, 81] width 38 height 10
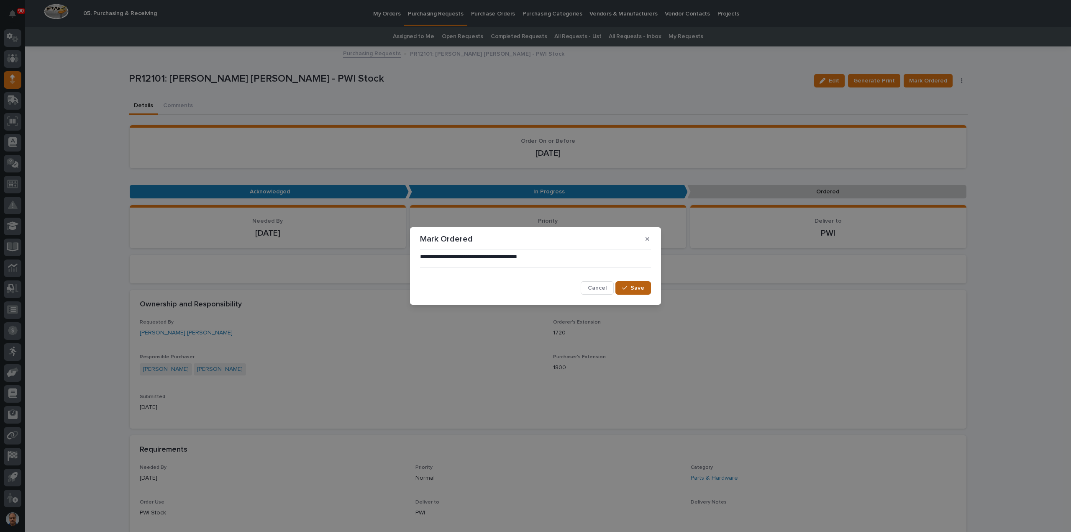
click at [635, 288] on span "Save" at bounding box center [637, 288] width 14 height 8
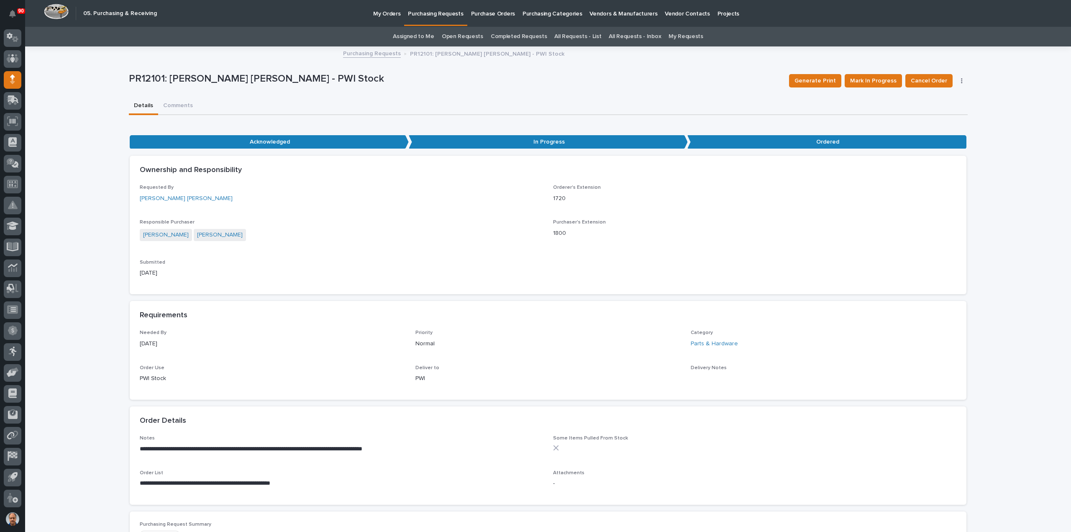
click at [438, 12] on p "Purchasing Requests" at bounding box center [435, 9] width 55 height 18
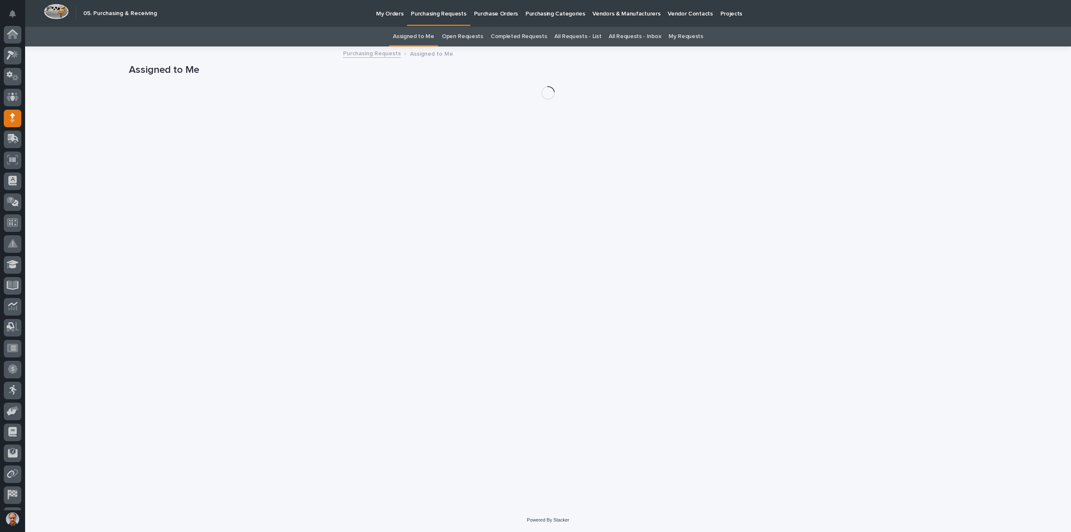
scroll to position [38, 0]
